Goal: Find specific page/section: Find specific page/section

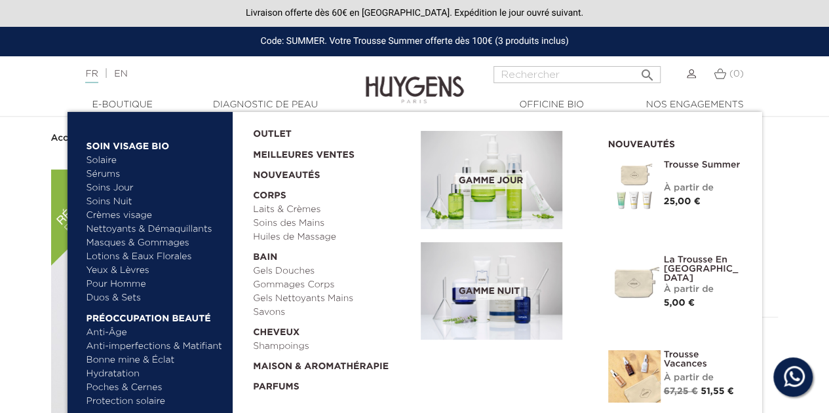
scroll to position [66, 0]
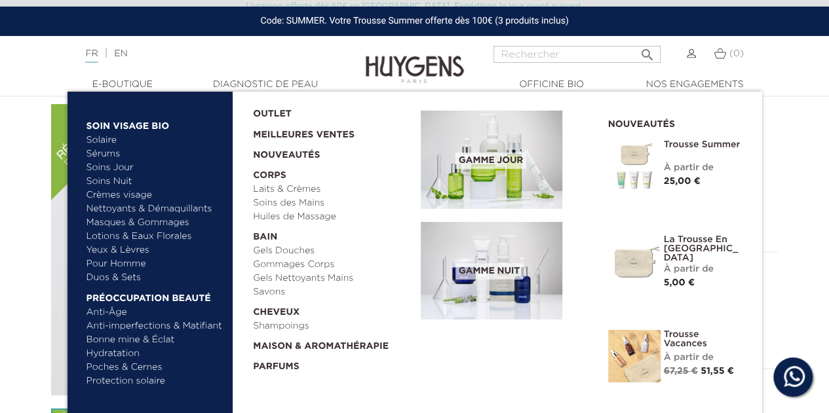
click at [136, 242] on link "Lotions & Eaux Florales" at bounding box center [154, 237] width 137 height 14
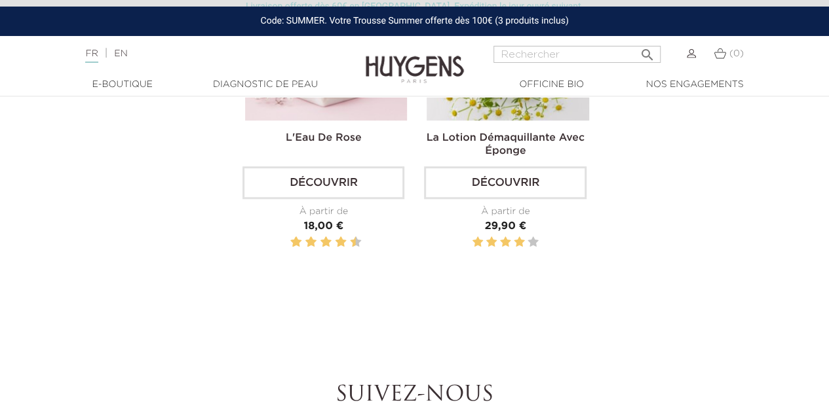
scroll to position [459, 0]
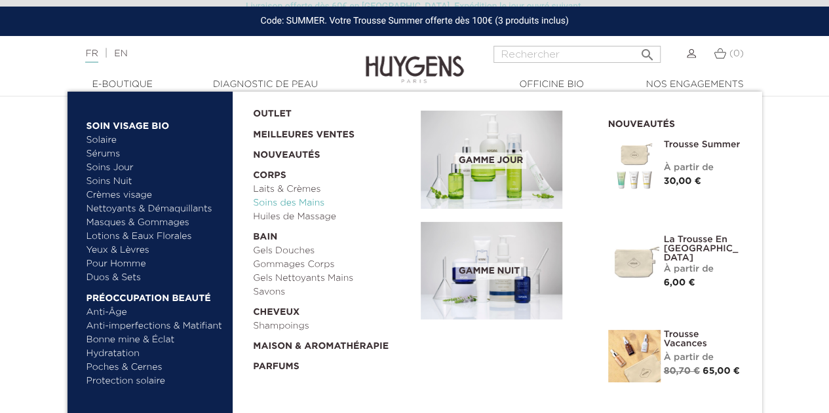
click at [301, 202] on link "Soins des Mains" at bounding box center [332, 204] width 159 height 14
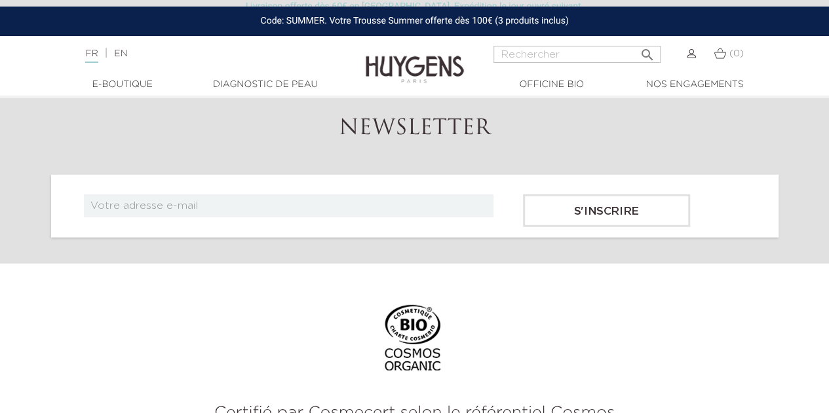
scroll to position [1769, 0]
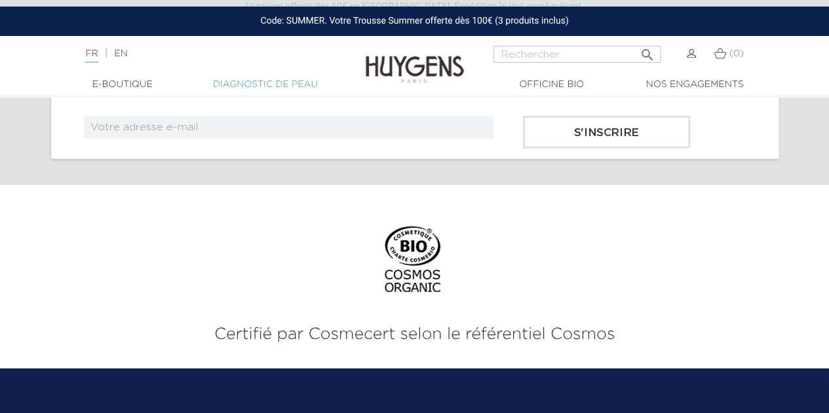
click at [263, 82] on link "Diagnostic de peau" at bounding box center [265, 85] width 131 height 14
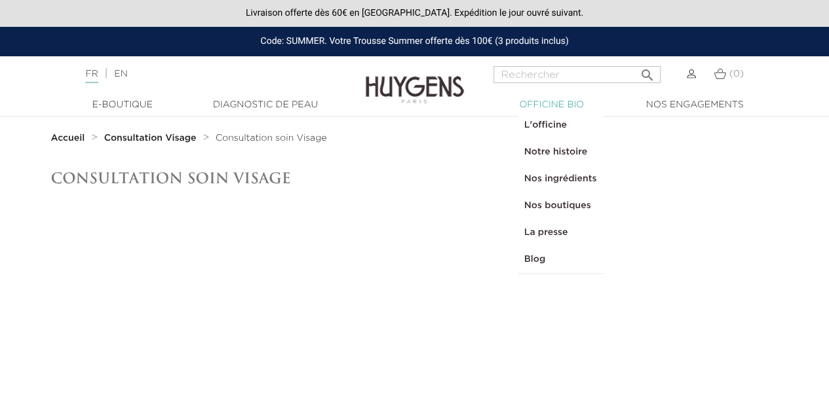
click at [548, 100] on link "  Officine Bio" at bounding box center [551, 105] width 131 height 14
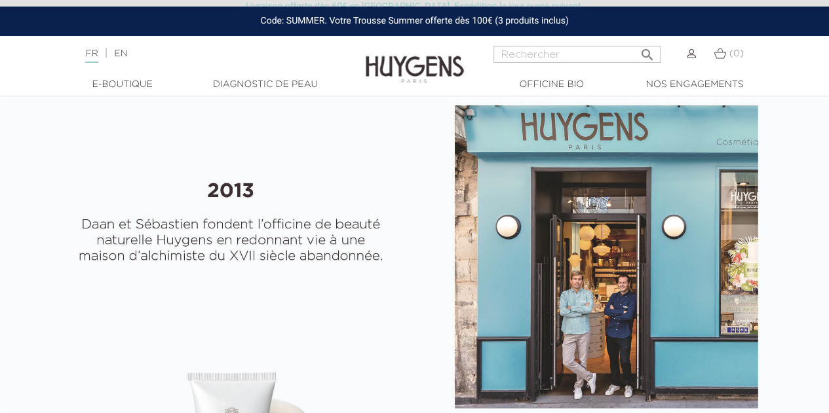
scroll to position [590, 0]
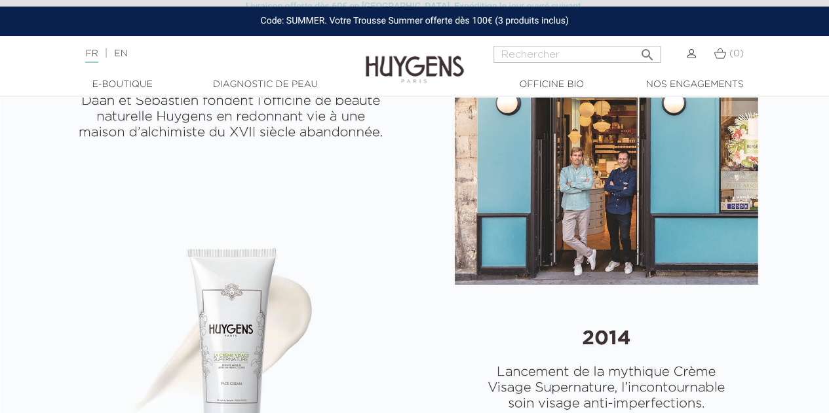
select select "FR"
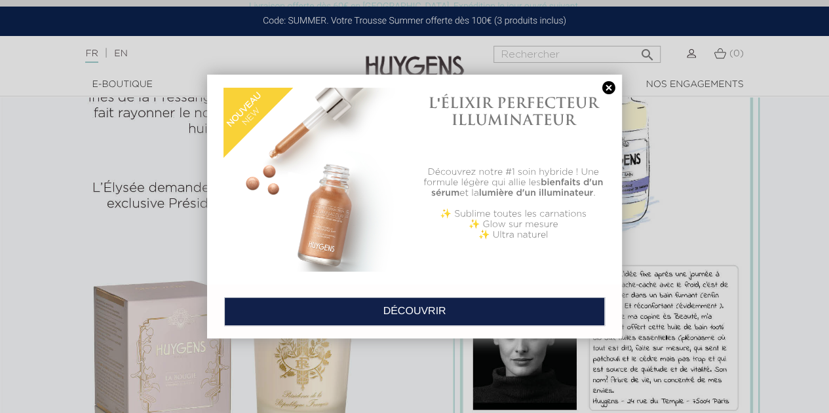
scroll to position [1048, 0]
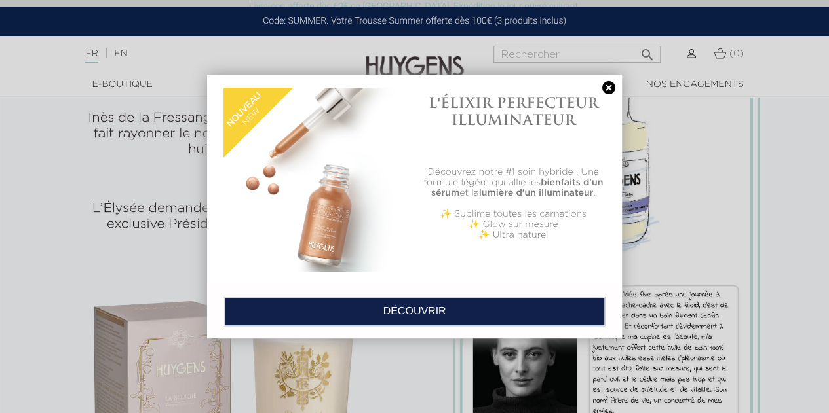
click at [611, 88] on link at bounding box center [608, 88] width 18 height 14
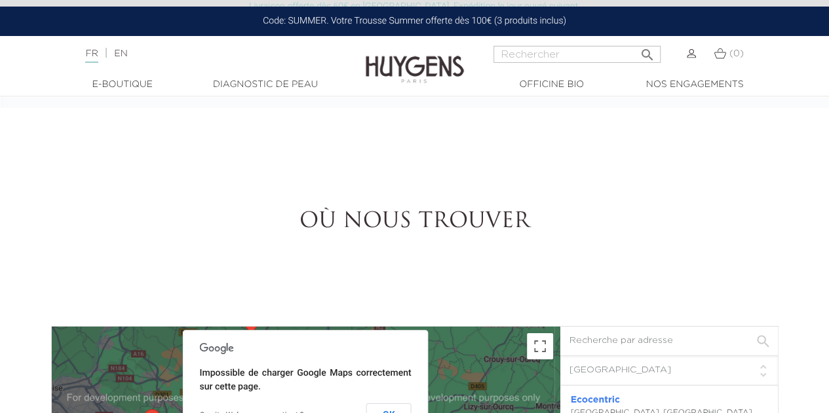
scroll to position [2686, 0]
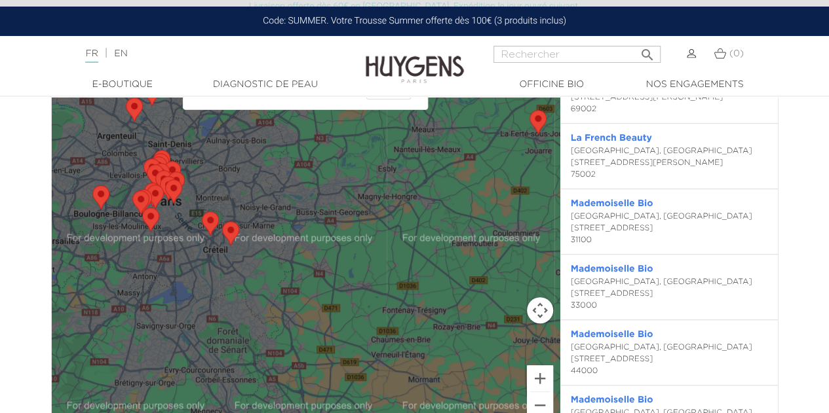
click at [142, 208] on area "Passion Beauté" at bounding box center [142, 208] width 0 height 0
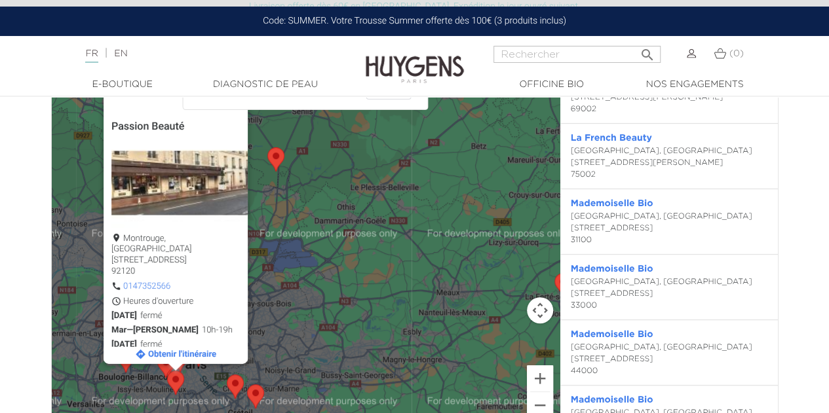
drag, startPoint x: 316, startPoint y: 192, endPoint x: 332, endPoint y: 254, distance: 64.3
click at [332, 254] on div "Passion Beauté Montrouge, [GEOGRAPHIC_DATA][STREET_ADDRESS] 0147352566 Heures d…" at bounding box center [306, 216] width 508 height 435
click at [225, 119] on button "Fermer" at bounding box center [231, 103] width 31 height 31
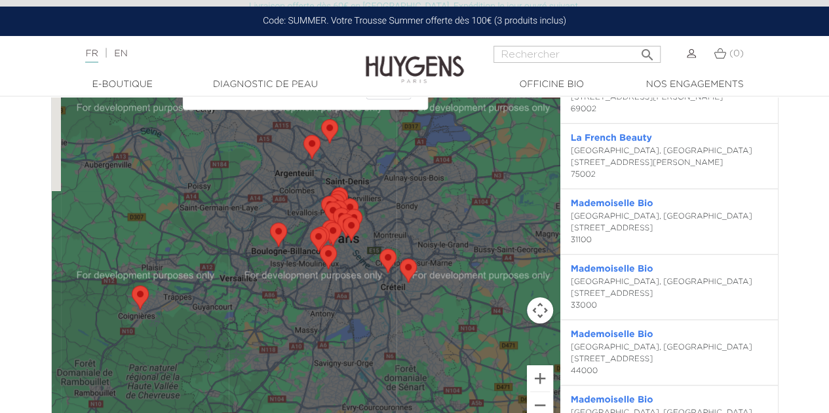
drag, startPoint x: 224, startPoint y: 349, endPoint x: 563, endPoint y: 334, distance: 339.7
click at [373, 228] on div at bounding box center [306, 216] width 508 height 435
click at [535, 377] on button "Zoom avant" at bounding box center [540, 379] width 26 height 26
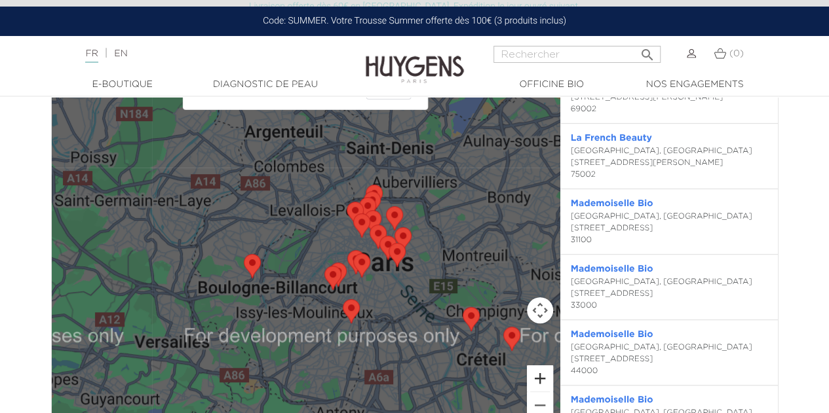
click at [535, 377] on button "Zoom avant" at bounding box center [540, 379] width 26 height 26
click at [543, 377] on button "Zoom avant" at bounding box center [540, 379] width 26 height 26
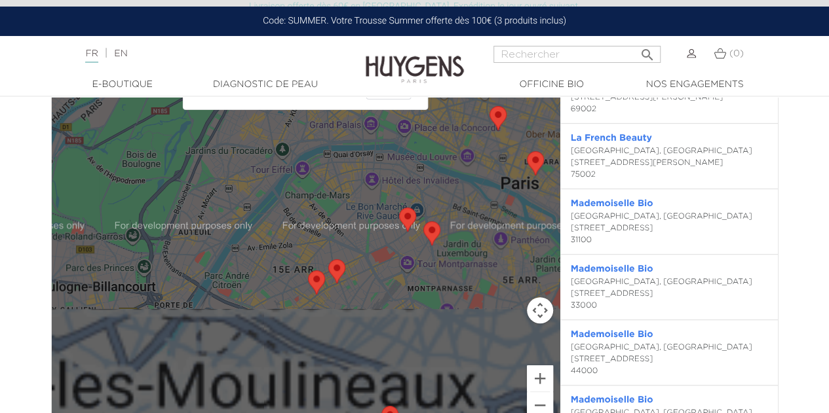
drag, startPoint x: 426, startPoint y: 345, endPoint x: 341, endPoint y: 164, distance: 199.8
click at [328, 131] on div at bounding box center [306, 216] width 508 height 435
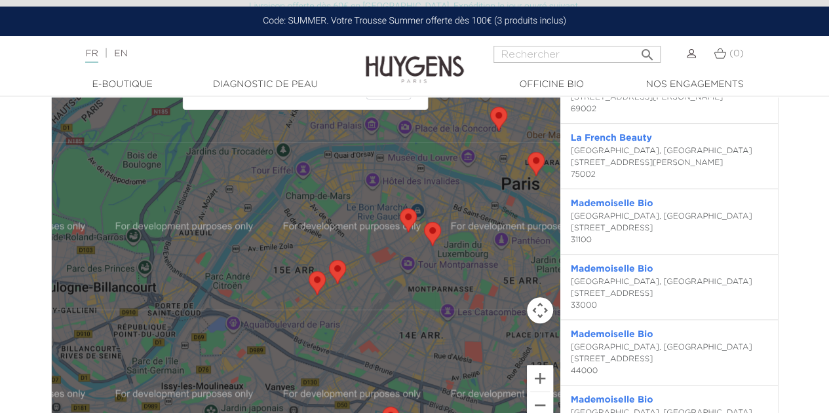
click at [309, 271] on area "Mademoiselle Bio" at bounding box center [309, 271] width 0 height 0
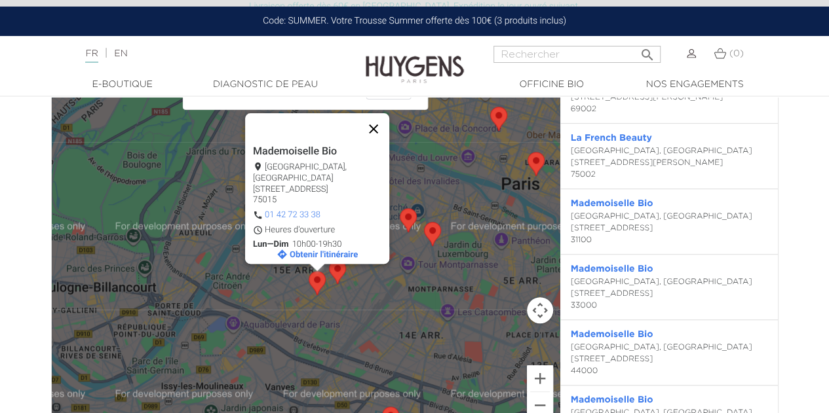
click at [359, 134] on button "Fermer" at bounding box center [373, 128] width 31 height 31
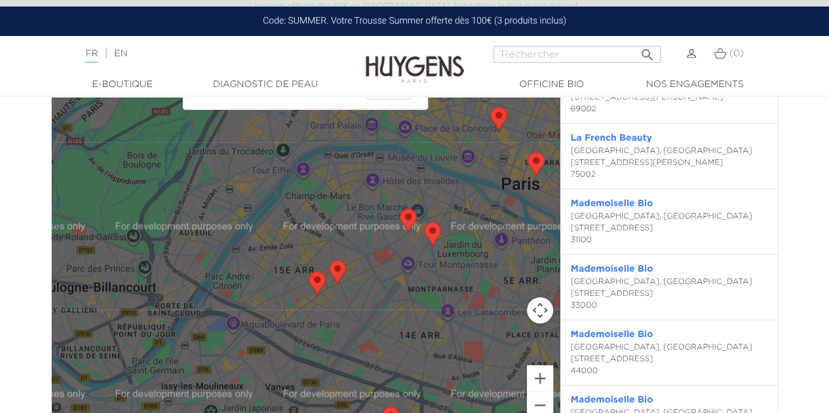
click at [329, 260] on area "Mademoiselle Bio" at bounding box center [329, 260] width 0 height 0
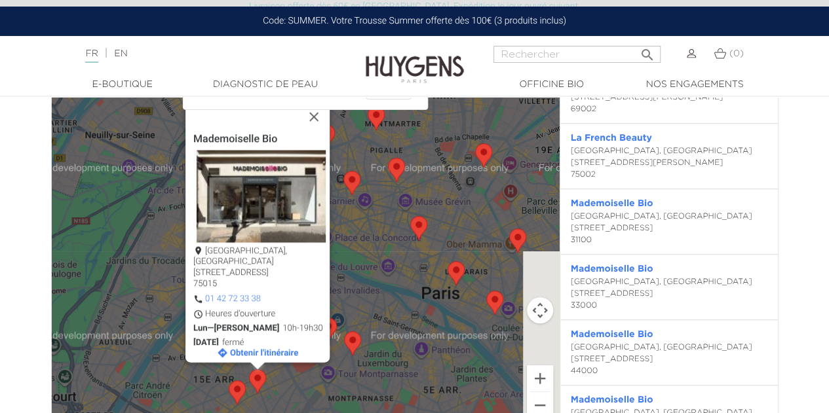
drag, startPoint x: 434, startPoint y: 156, endPoint x: 346, endPoint y: 233, distance: 116.5
click at [348, 240] on div "[GEOGRAPHIC_DATA][STREET_ADDRESS] 01 42 72 33 38 Heures d'ouverture Lun—Sam 10h…" at bounding box center [306, 216] width 508 height 435
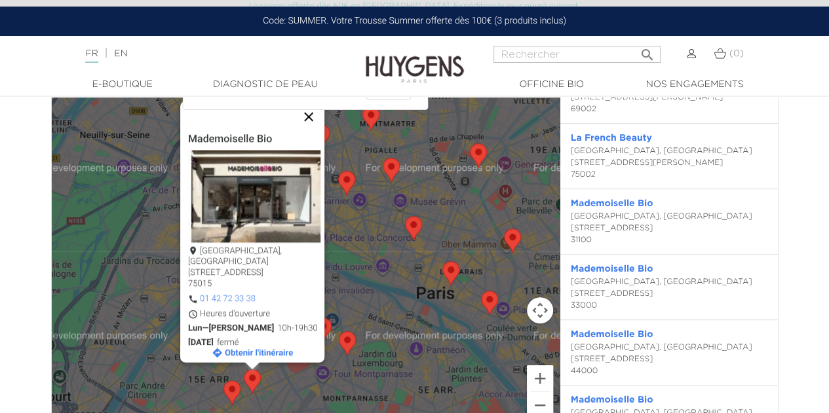
click at [307, 132] on button "Fermer" at bounding box center [308, 116] width 31 height 31
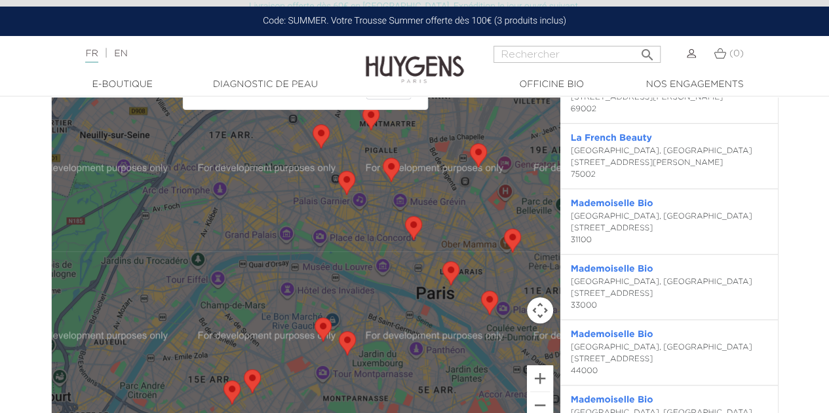
click at [314, 318] on area "Mademoiselle Bio" at bounding box center [314, 318] width 0 height 0
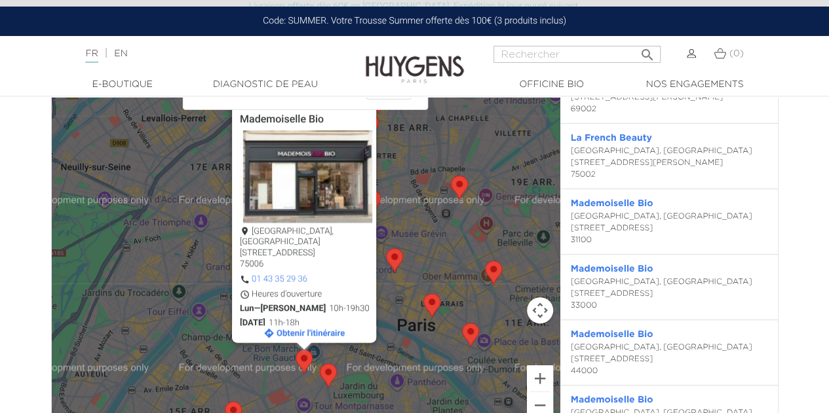
drag, startPoint x: 426, startPoint y: 180, endPoint x: 405, endPoint y: 211, distance: 37.2
click at [405, 211] on div "[GEOGRAPHIC_DATA][STREET_ADDRESS] 01 43 35 29 36 Heures d'ouverture Lun—Sam 10h…" at bounding box center [306, 216] width 508 height 435
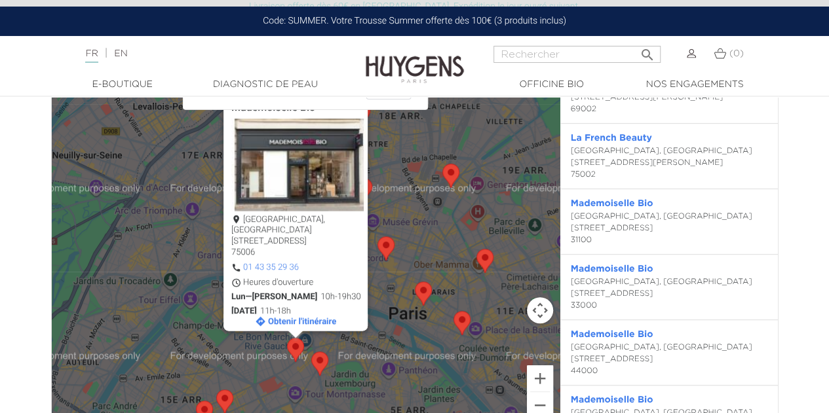
click at [377, 236] on area "La French Beauty" at bounding box center [377, 236] width 0 height 0
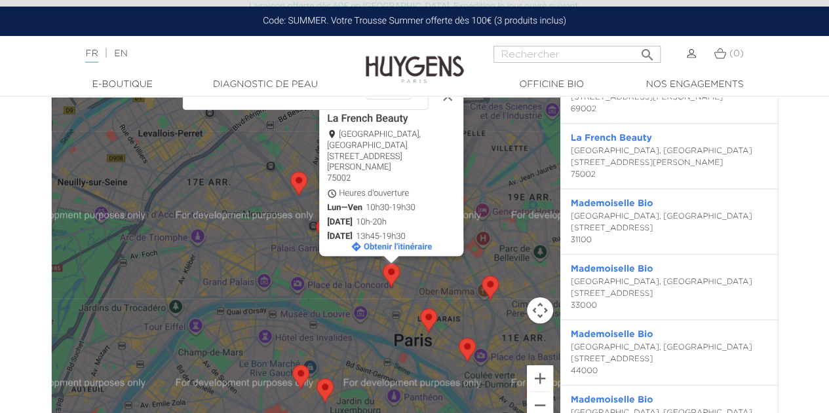
drag, startPoint x: 266, startPoint y: 210, endPoint x: 271, endPoint y: 217, distance: 8.9
click at [271, 217] on div "La French Beauty [GEOGRAPHIC_DATA], [GEOGRAPHIC_DATA] [STREET_ADDRESS][PERSON_N…" at bounding box center [306, 216] width 508 height 435
